Goal: Information Seeking & Learning: Learn about a topic

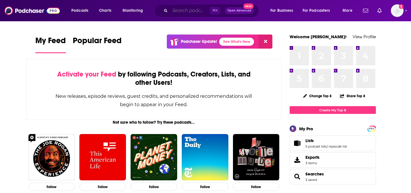
click at [199, 11] on input "Search podcasts, credits, & more..." at bounding box center [190, 10] width 40 height 9
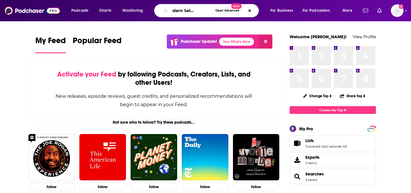
scroll to position [0, 21]
type input "The Modern Selling Podcast"
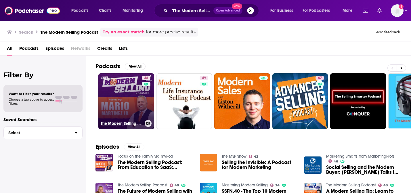
click at [130, 95] on link "48 The Modern Selling Podcast" at bounding box center [126, 101] width 56 height 56
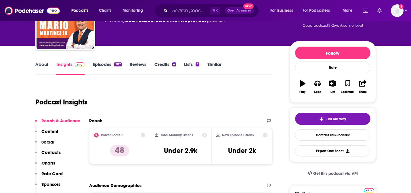
scroll to position [48, 0]
